Goal: Transaction & Acquisition: Purchase product/service

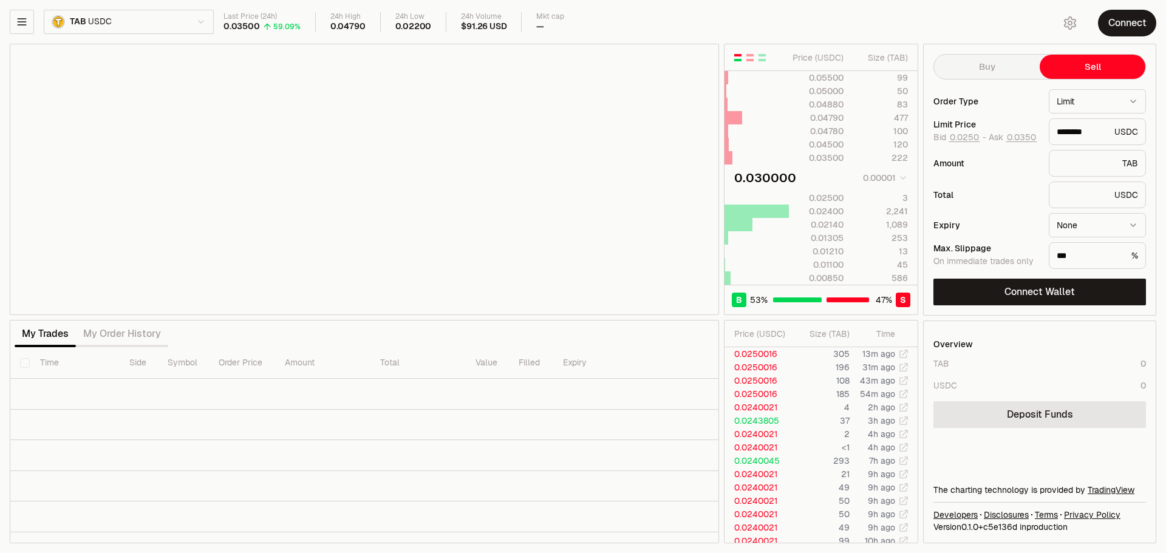
click at [205, 19] on html "Neutron Balance Earn Bridge Orderbook Stake Ecosystem Governance Documentation …" at bounding box center [583, 276] width 1166 height 553
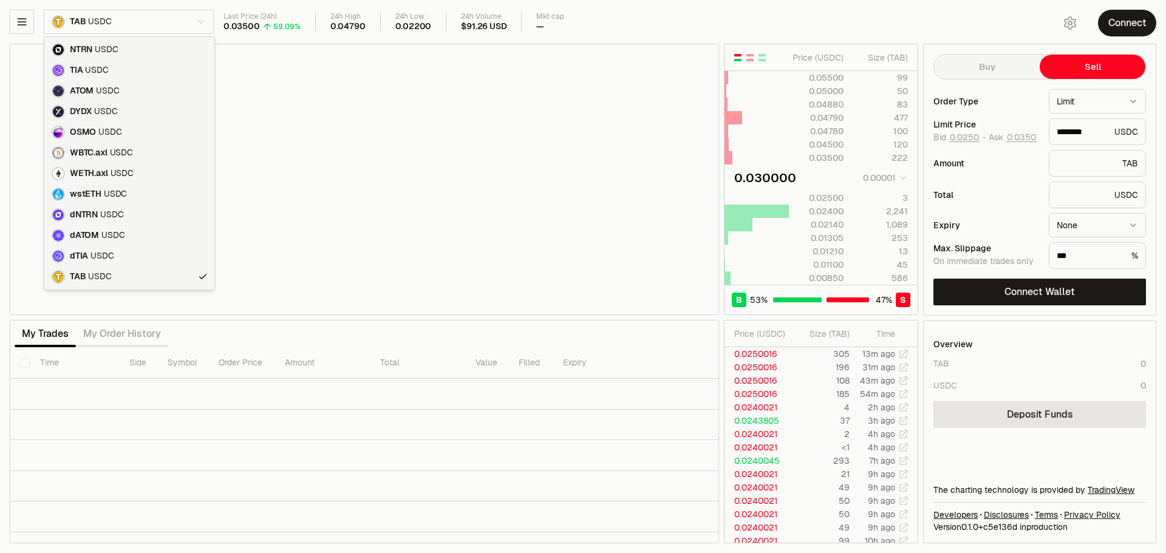
click at [517, 420] on html "Neutron Balance Earn Bridge Orderbook Stake Ecosystem Governance Documentation …" at bounding box center [583, 276] width 1166 height 553
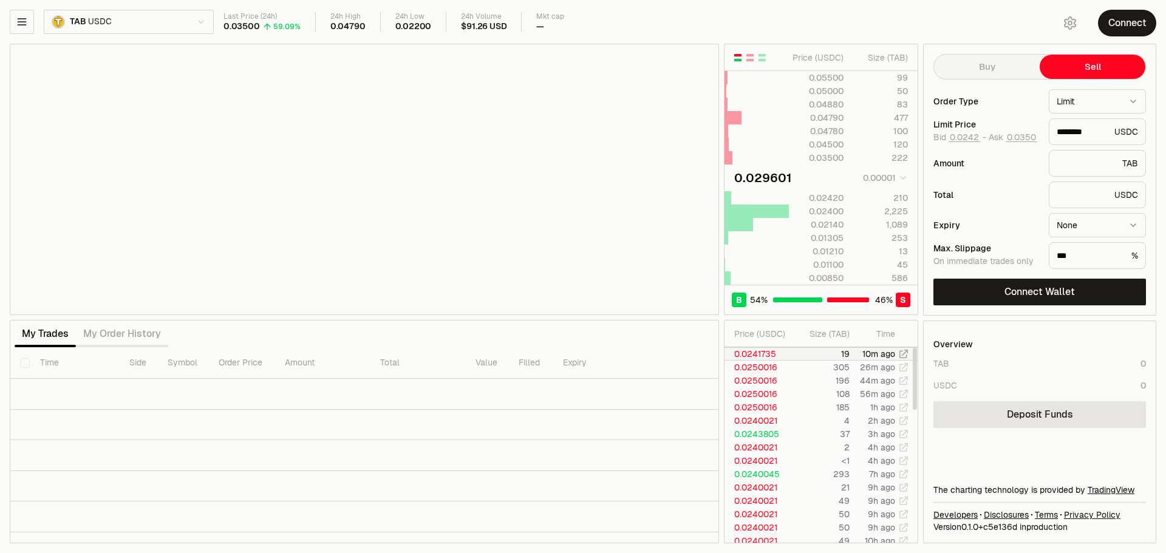
click at [776, 360] on td "0.0241735" at bounding box center [758, 353] width 69 height 13
click at [825, 373] on td "305" at bounding box center [822, 367] width 56 height 13
click at [1113, 132] on div "******** USDC" at bounding box center [1097, 131] width 97 height 27
click at [1104, 105] on html "Neutron Balance Earn Bridge Orderbook Stake Ecosystem Governance Documentation …" at bounding box center [583, 276] width 1166 height 553
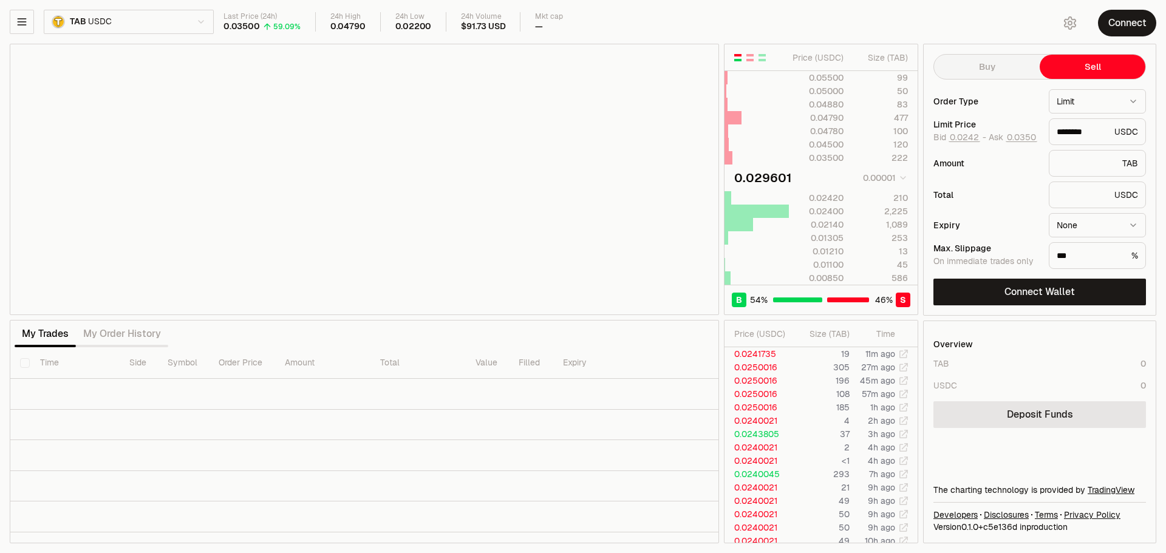
click at [995, 73] on button "Buy" at bounding box center [987, 67] width 106 height 24
click at [1091, 67] on button "Sell" at bounding box center [1092, 67] width 106 height 24
type input "********"
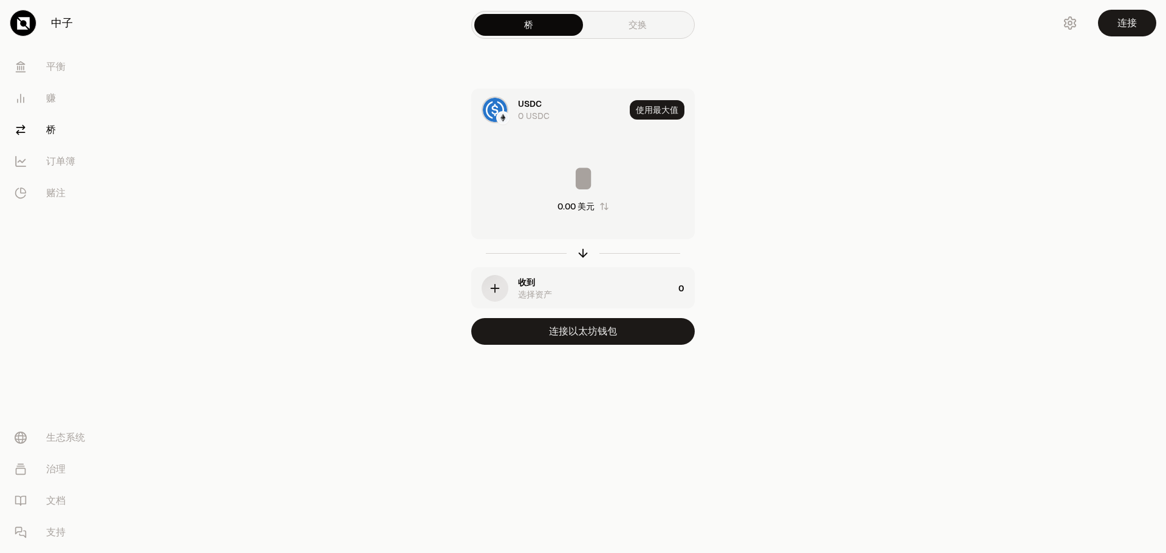
click at [798, 242] on div "桥 交换 USDC 0 USDC 使用最大值 0.00 美元 收到 选择资产 0 连接以太坊钱包" at bounding box center [582, 196] width 437 height 393
click at [607, 335] on font "连接以太坊钱包" at bounding box center [583, 331] width 68 height 13
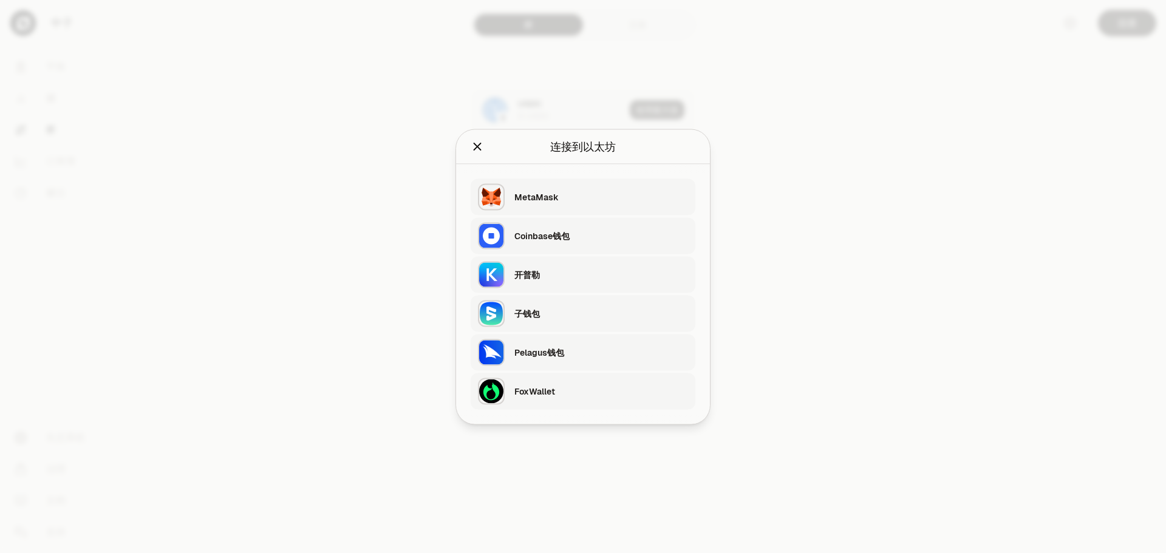
click at [933, 243] on div at bounding box center [583, 276] width 1166 height 553
